Goal: Task Accomplishment & Management: Manage account settings

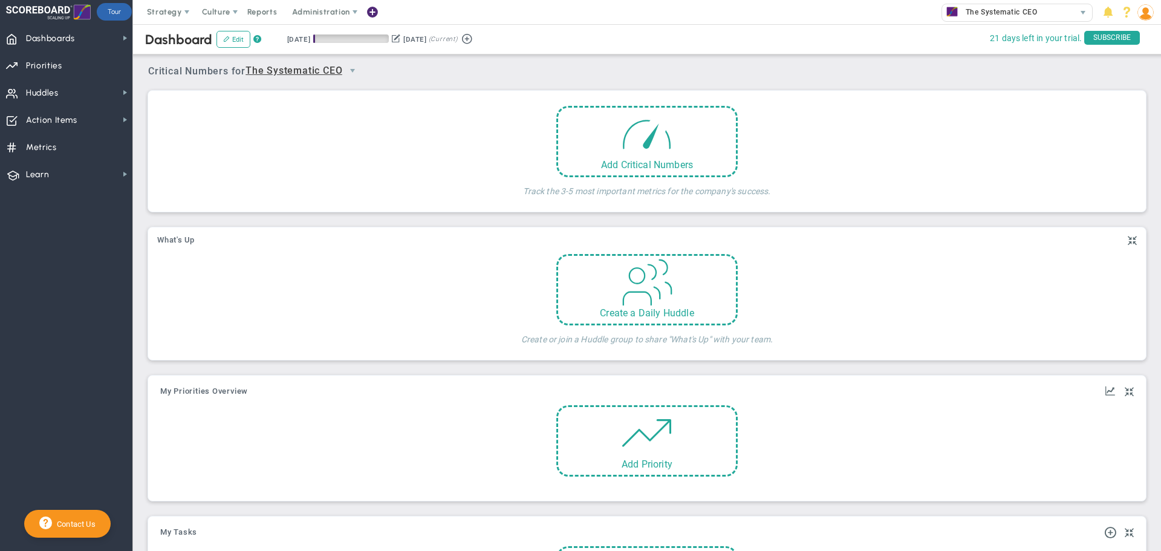
click at [1044, 40] on span "21 days left in your trial." at bounding box center [1035, 38] width 92 height 15
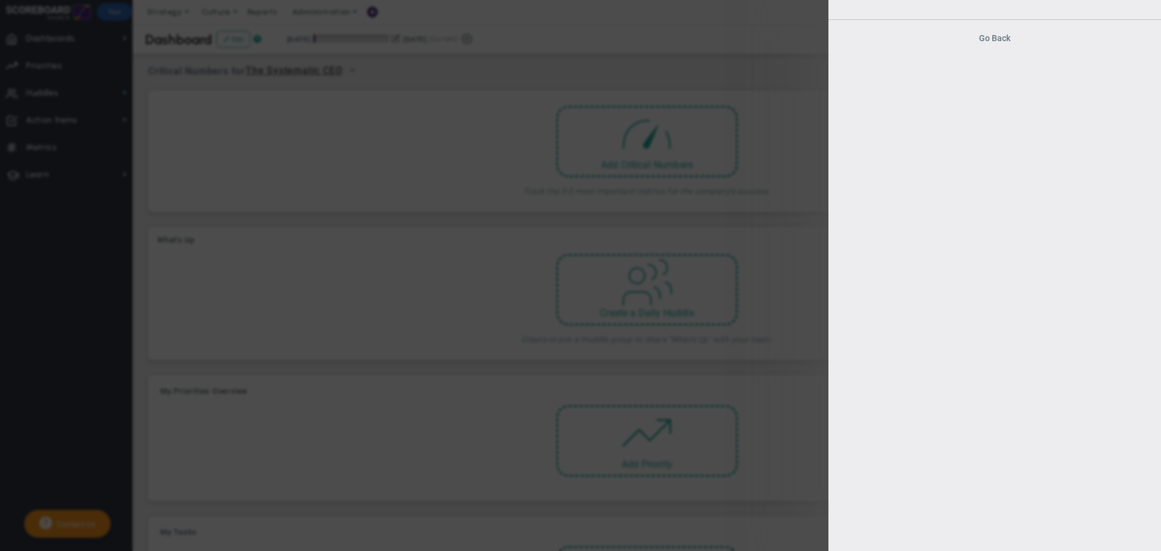
click at [995, 35] on button "Go Back" at bounding box center [994, 38] width 31 height 10
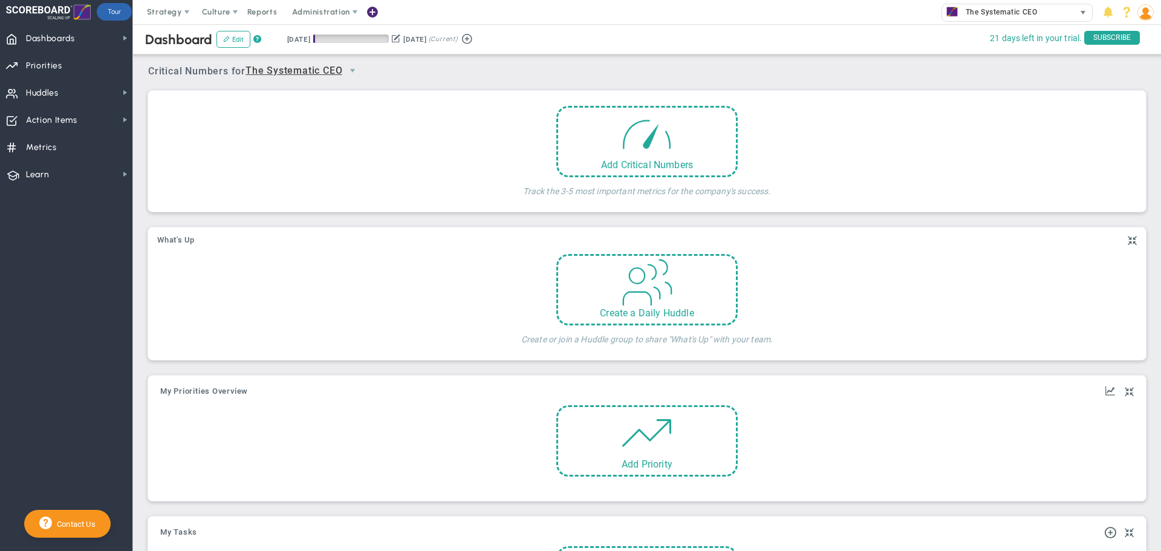
click at [1061, 8] on div "The Systematic CEO" at bounding box center [1008, 12] width 132 height 16
click at [976, 30] on div "Manage Companies" at bounding box center [1039, 32] width 242 height 21
